Goal: Communication & Community: Participate in discussion

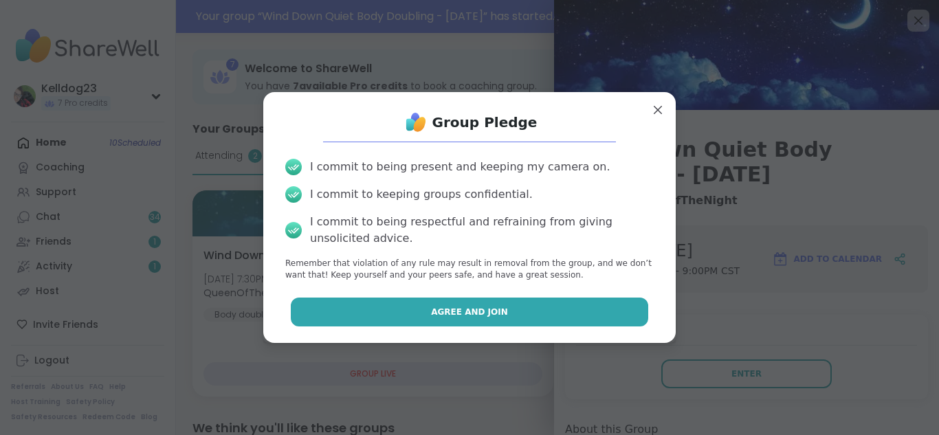
click at [412, 311] on button "Agree and Join" at bounding box center [470, 312] width 358 height 29
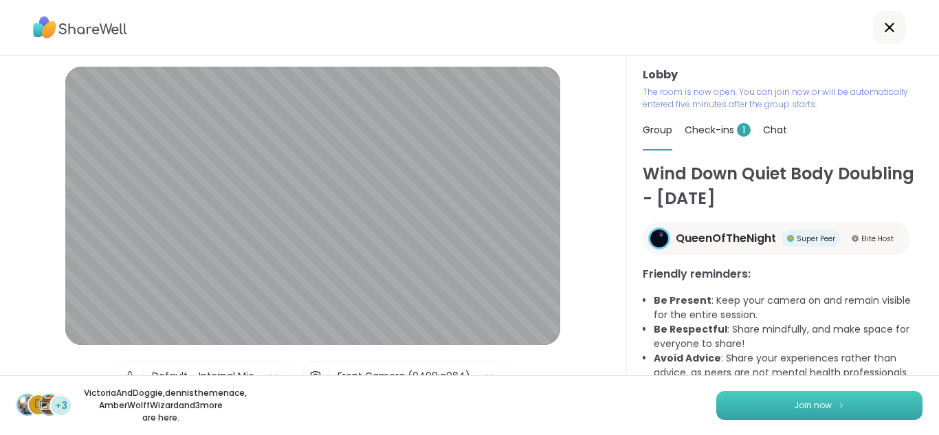
click at [759, 402] on button "Join now" at bounding box center [819, 405] width 206 height 29
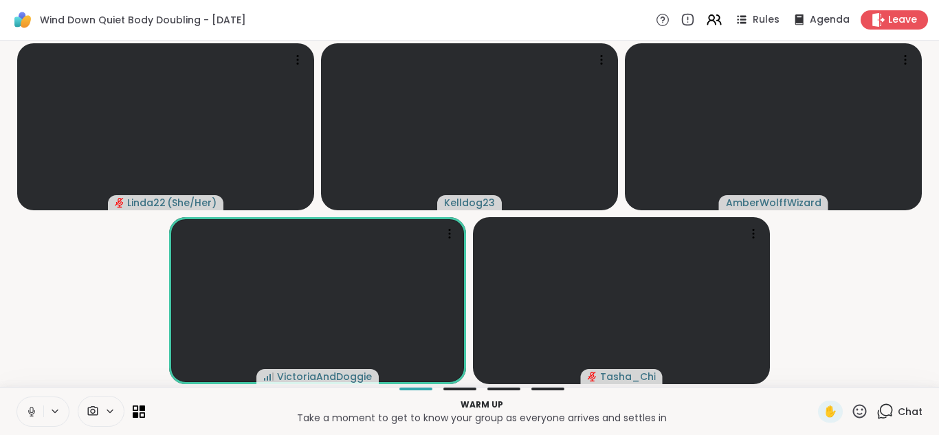
click at [33, 408] on icon at bounding box center [31, 412] width 12 height 12
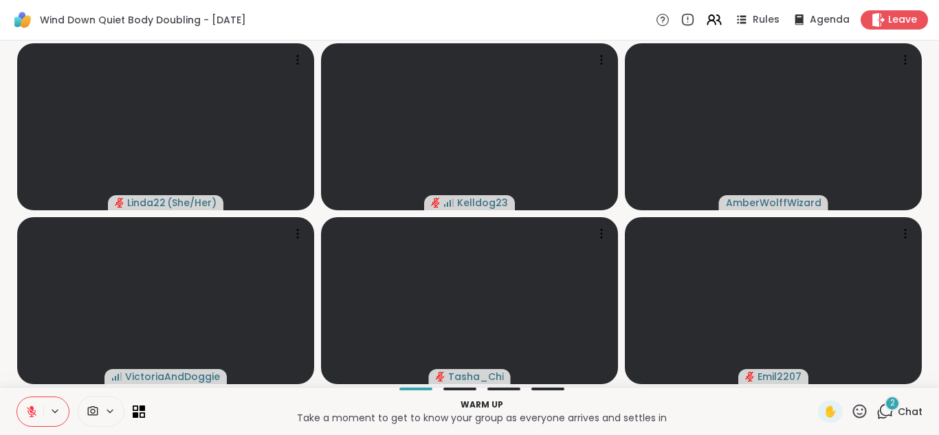
click at [885, 413] on icon at bounding box center [884, 411] width 17 height 17
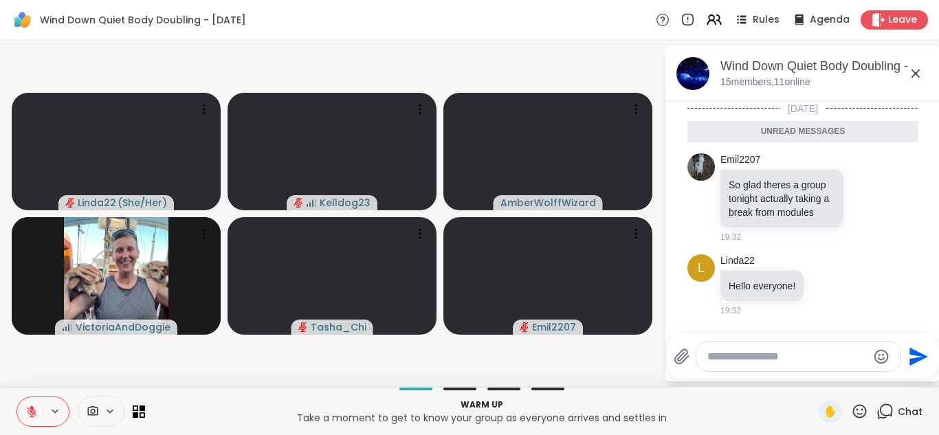
click at [734, 358] on textarea "Type your message" at bounding box center [787, 357] width 160 height 14
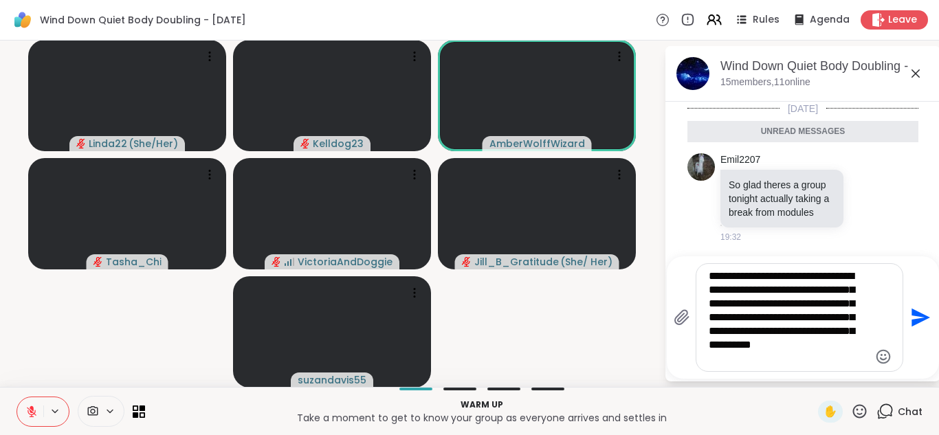
type textarea "**********"
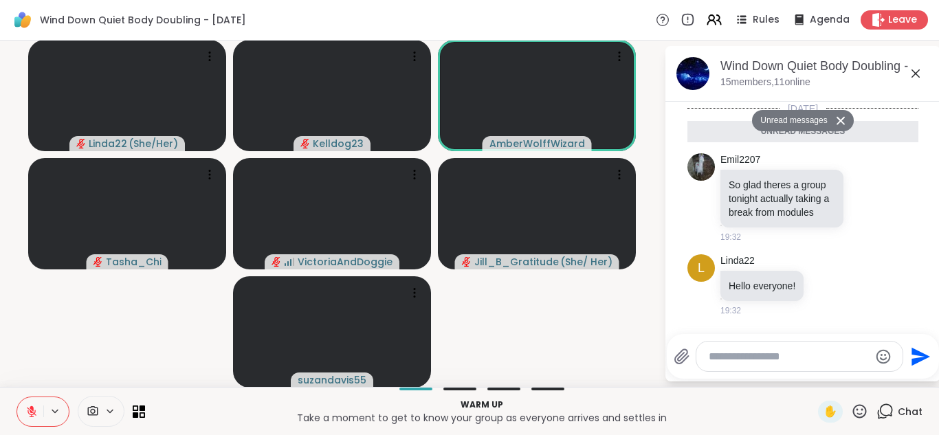
scroll to position [133, 0]
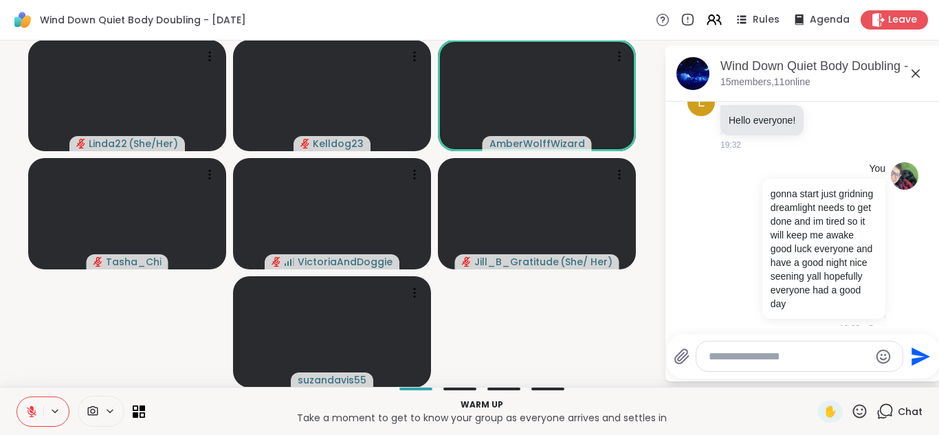
type textarea "*"
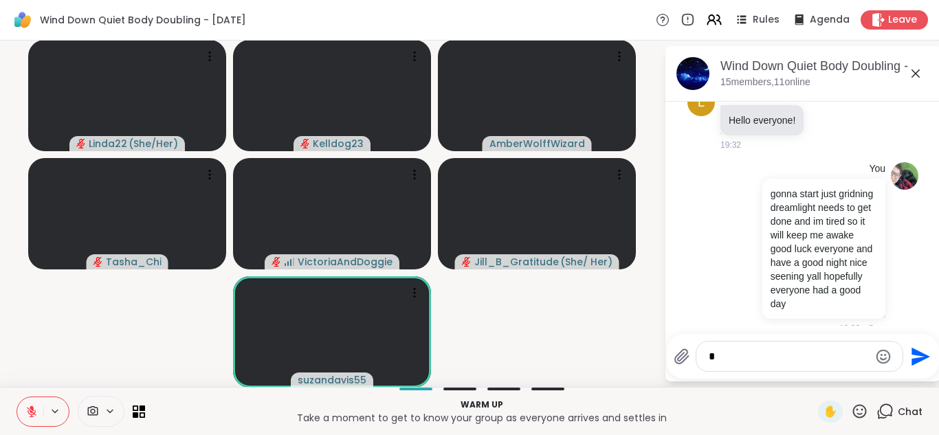
click at [912, 69] on icon at bounding box center [916, 73] width 8 height 8
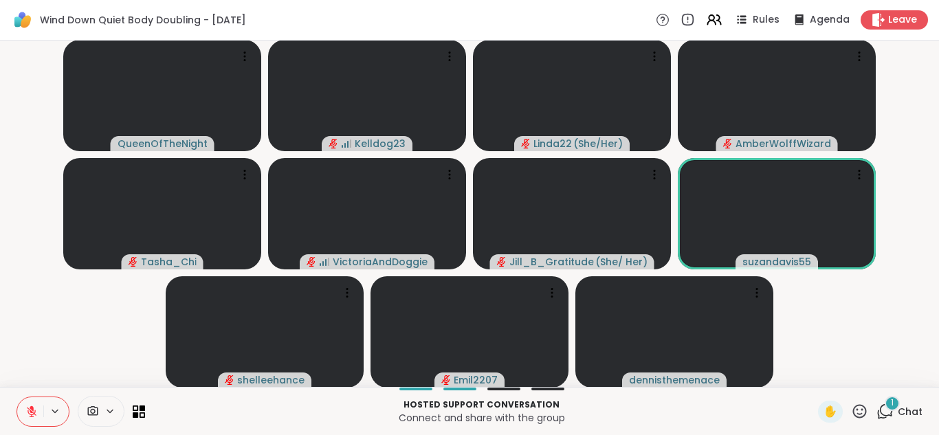
click at [887, 410] on icon at bounding box center [884, 411] width 17 height 17
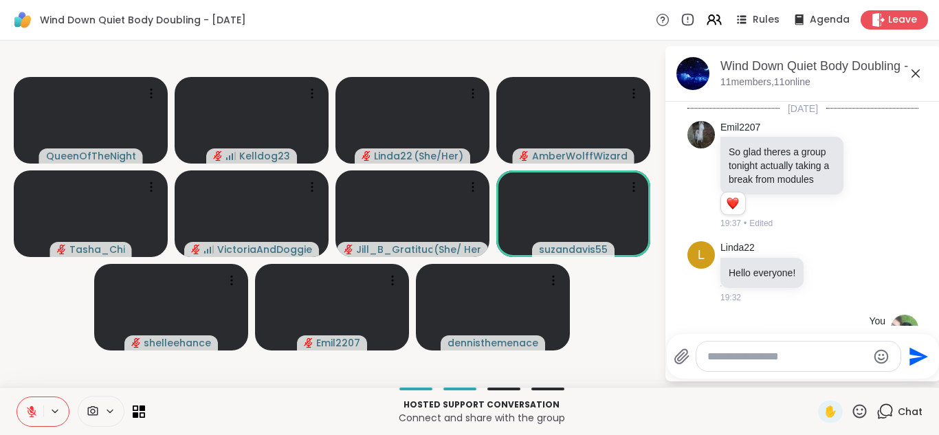
scroll to position [306, 0]
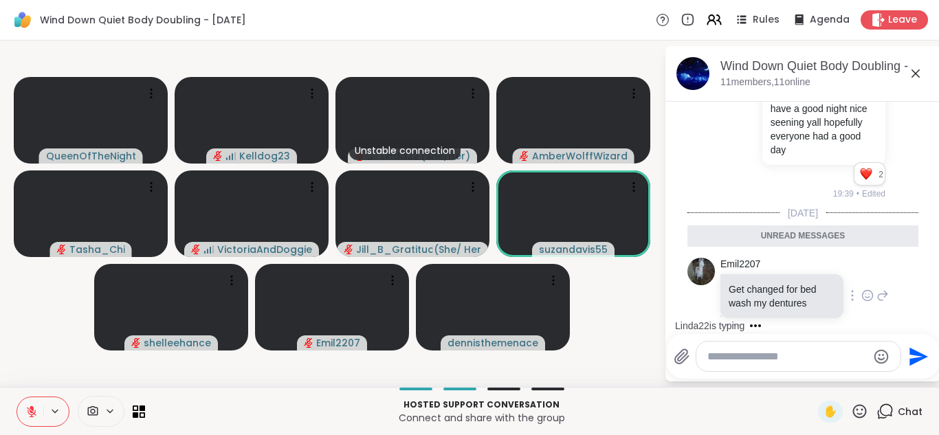
click at [866, 296] on icon at bounding box center [867, 296] width 4 height 1
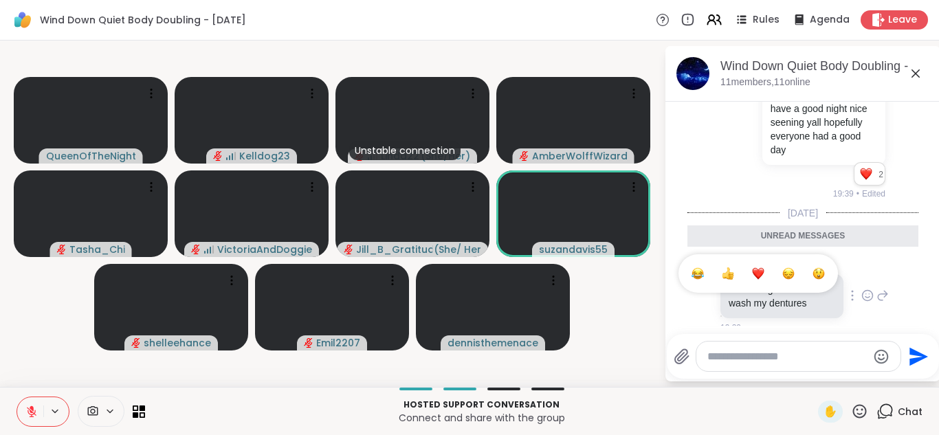
click at [765, 260] on button "Select Reaction: Heart" at bounding box center [757, 273] width 27 height 27
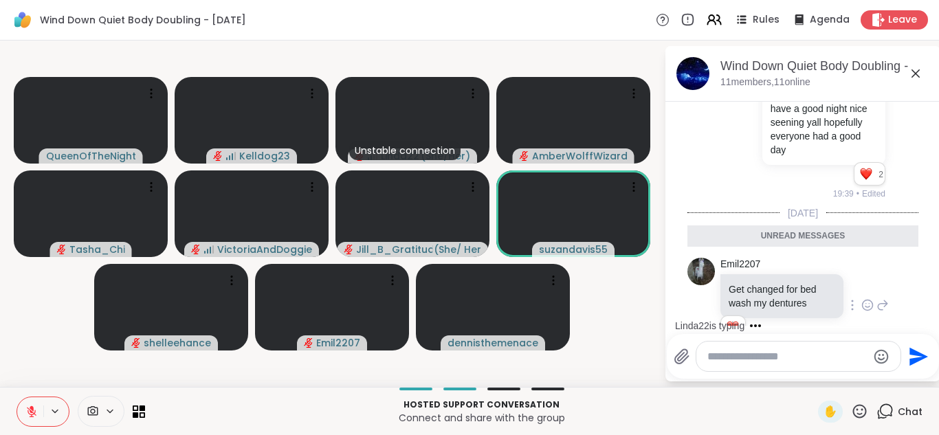
scroll to position [326, 0]
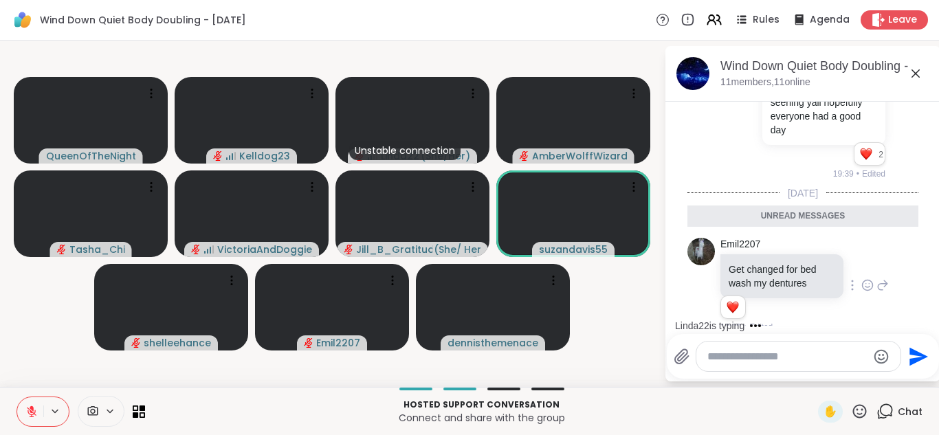
click at [896, 232] on div "Emil2207 Get changed for bed wash my dentures 1 1 19:39 • Edited" at bounding box center [802, 285] width 231 height 107
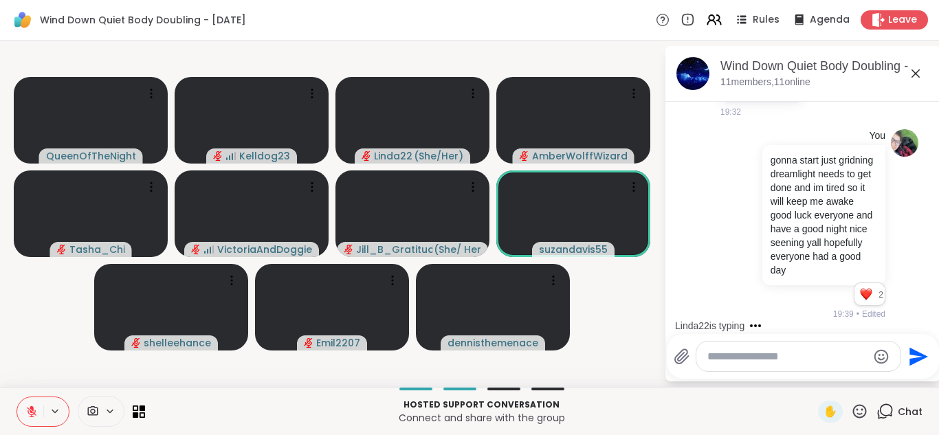
scroll to position [188, 0]
click at [917, 77] on icon at bounding box center [915, 73] width 16 height 16
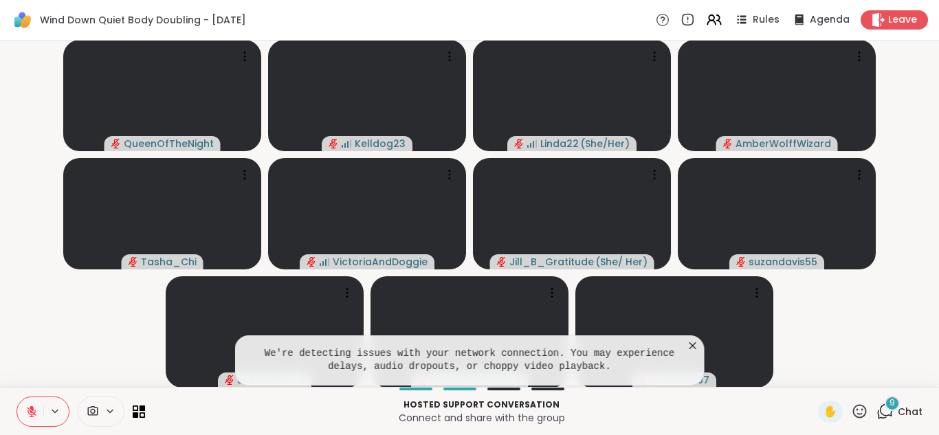
click at [689, 346] on icon at bounding box center [693, 346] width 14 height 14
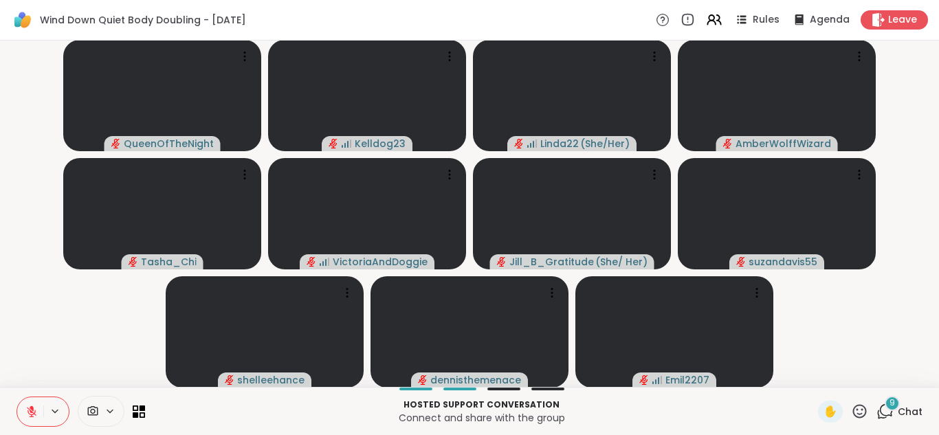
click at [885, 406] on div "9" at bounding box center [892, 403] width 15 height 15
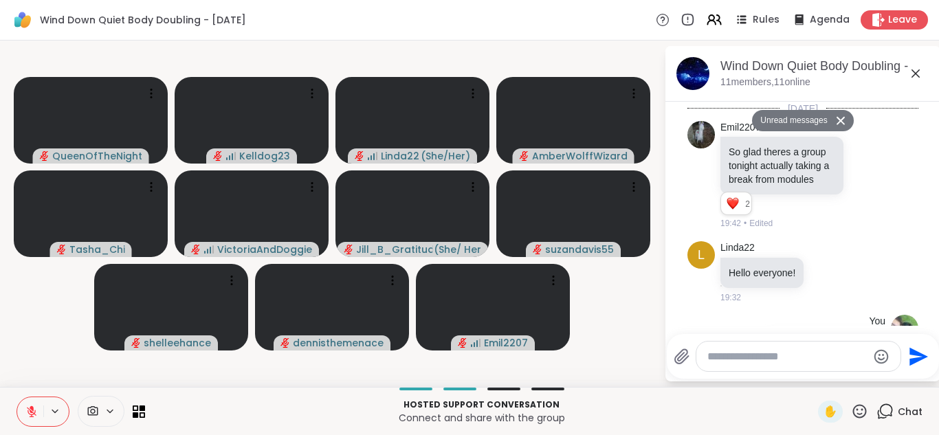
scroll to position [1171, 0]
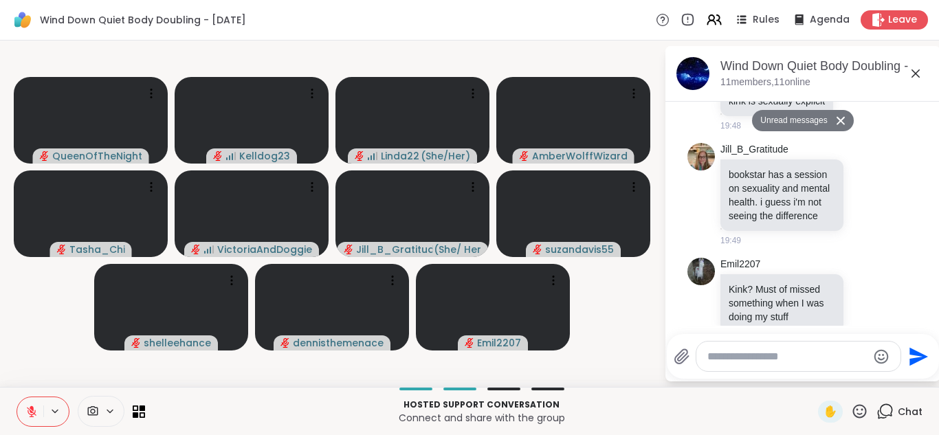
click at [914, 74] on icon at bounding box center [916, 73] width 8 height 8
